Goal: Obtain resource: Obtain resource

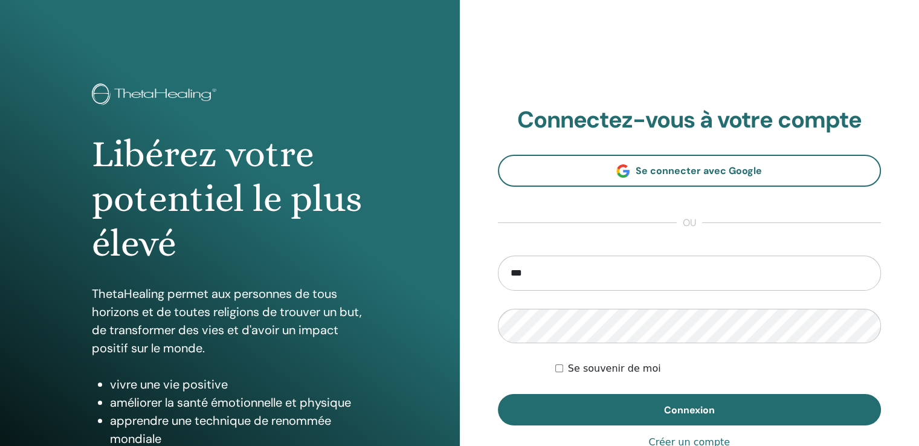
type input "**********"
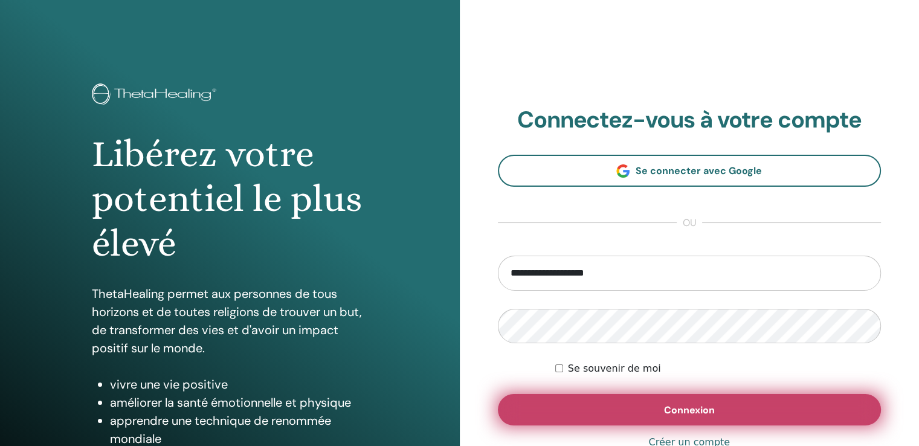
click at [704, 404] on span "Connexion" at bounding box center [689, 410] width 51 height 13
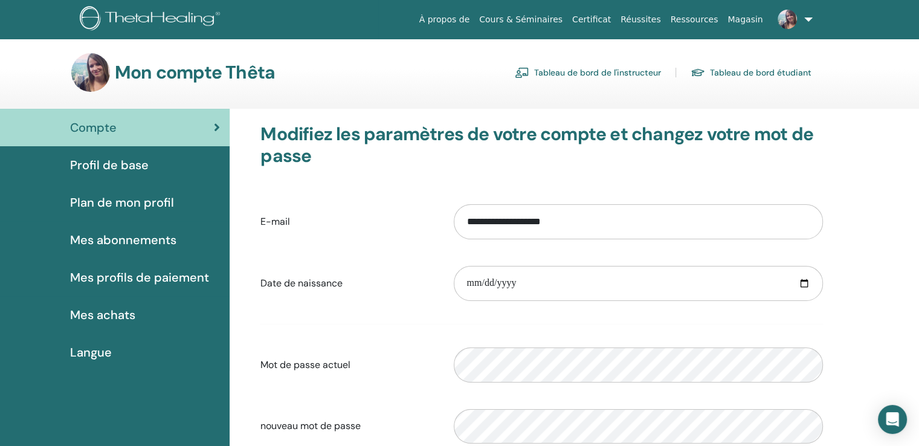
click at [573, 72] on link "Tableau de bord de l'instructeur" at bounding box center [588, 72] width 146 height 19
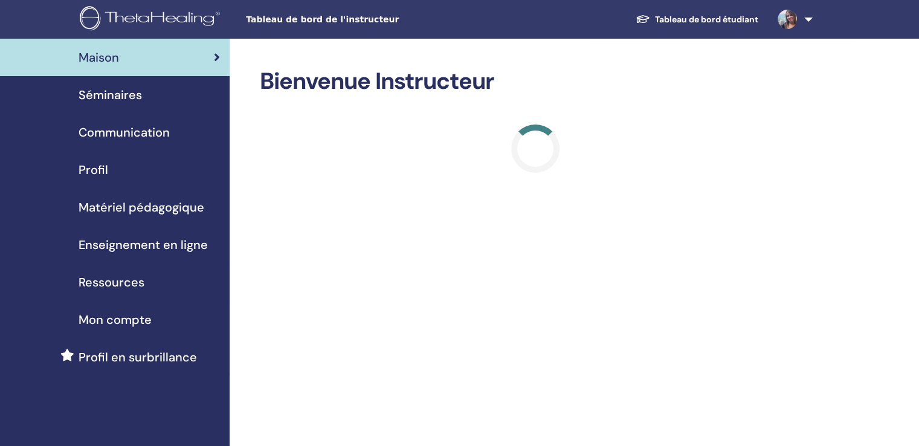
click at [141, 102] on div "Séminaires" at bounding box center [115, 95] width 210 height 18
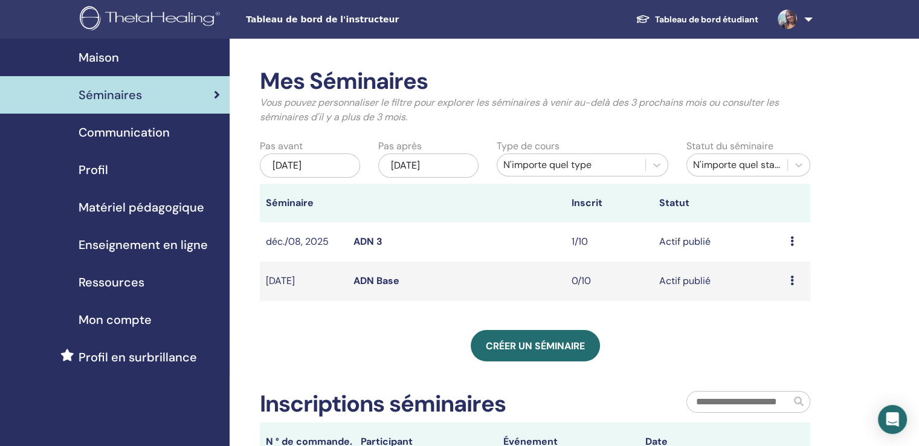
click at [172, 202] on span "Matériel pédagogique" at bounding box center [142, 207] width 126 height 18
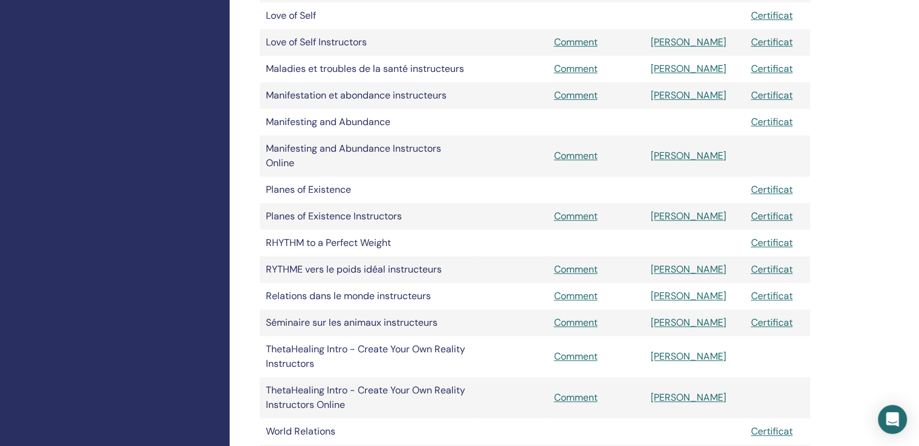
scroll to position [964, 0]
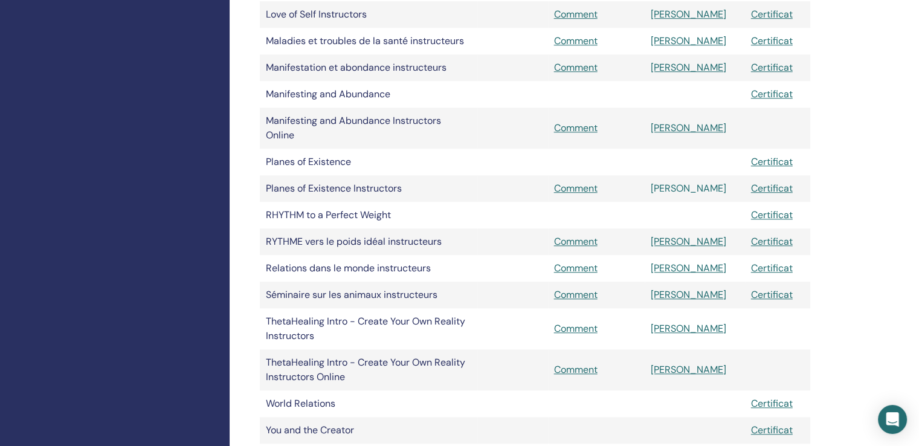
click at [697, 191] on link "[PERSON_NAME]" at bounding box center [689, 188] width 76 height 13
